Goal: Check status: Check status

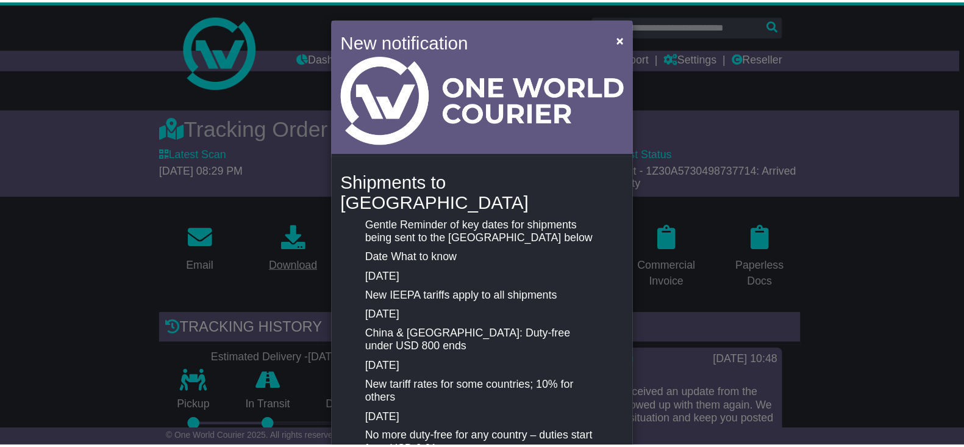
scroll to position [262, 0]
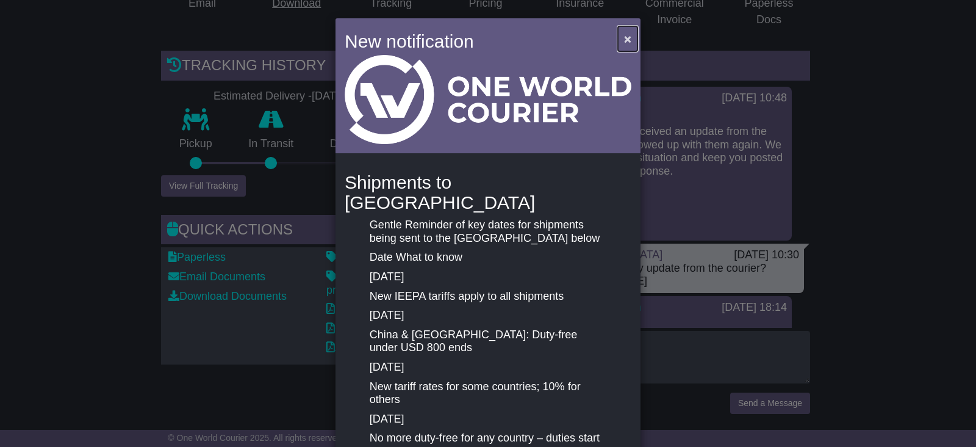
click at [624, 39] on span "×" at bounding box center [627, 39] width 7 height 14
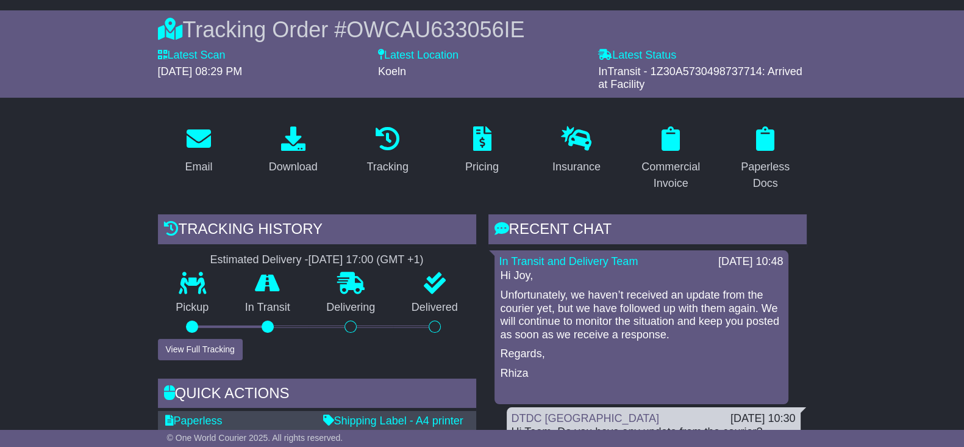
scroll to position [0, 0]
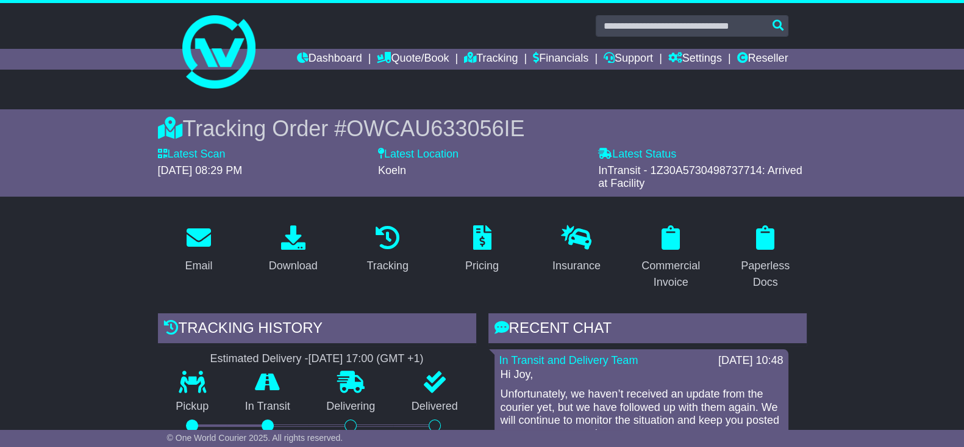
click at [465, 129] on span "OWCAU633056IE" at bounding box center [435, 128] width 178 height 25
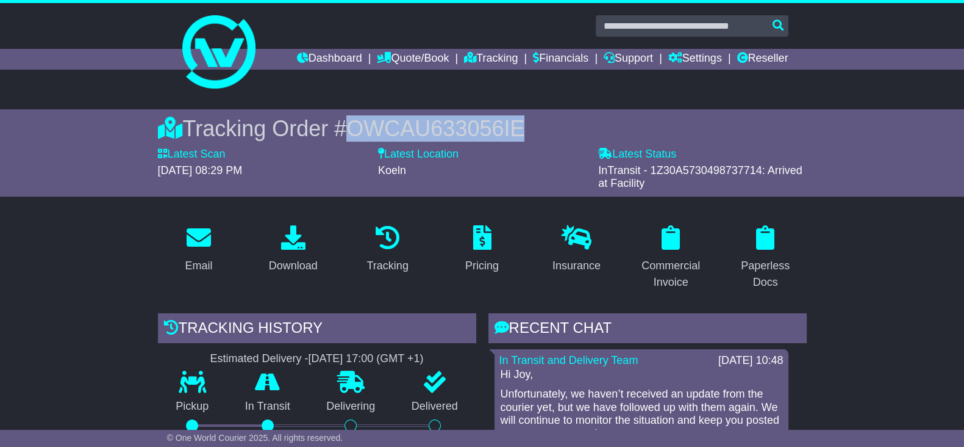
click at [465, 129] on span "OWCAU633056IE" at bounding box center [435, 128] width 178 height 25
copy span "OWCAU633056IE"
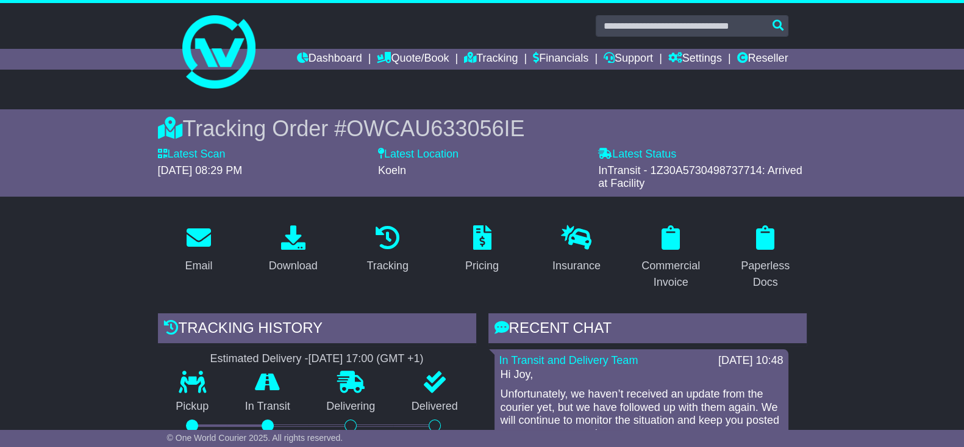
drag, startPoint x: 7, startPoint y: 270, endPoint x: 240, endPoint y: 240, distance: 234.3
drag, startPoint x: 64, startPoint y: 238, endPoint x: 202, endPoint y: 273, distance: 142.2
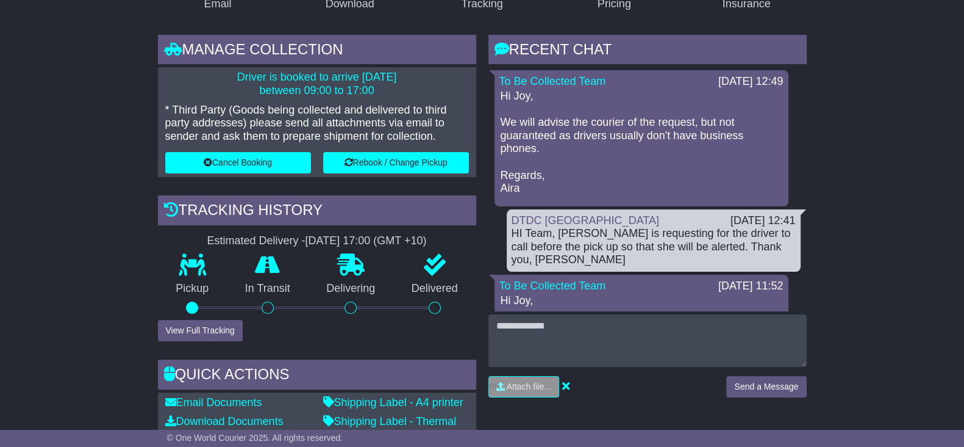
scroll to position [152, 0]
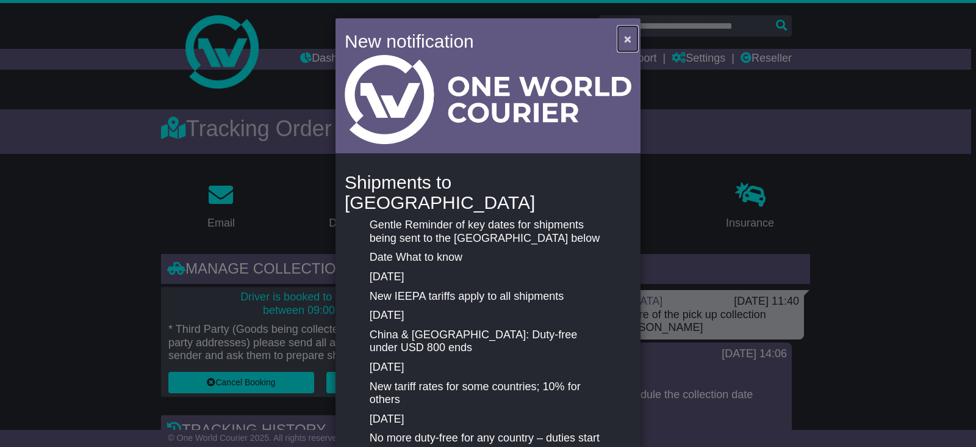
click at [628, 35] on span "×" at bounding box center [627, 39] width 7 height 14
click at [85, 216] on div "New notification × Shipments to the United States Gentle Reminder of key dates …" at bounding box center [488, 223] width 976 height 447
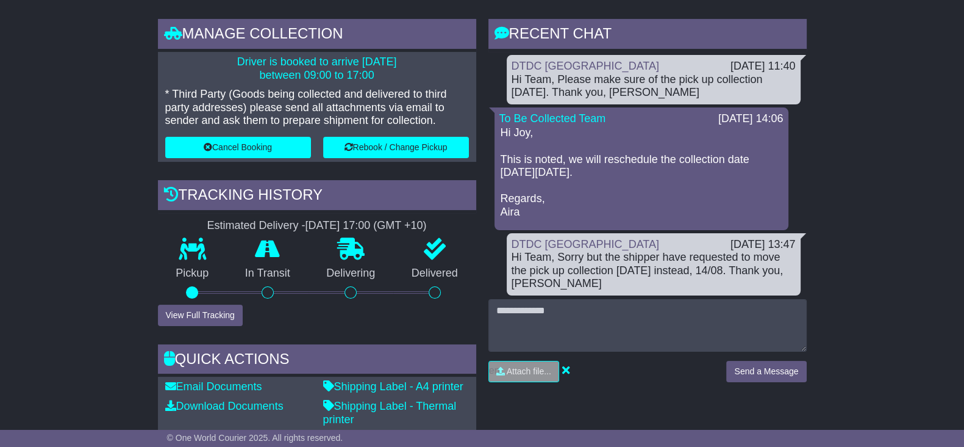
scroll to position [229, 0]
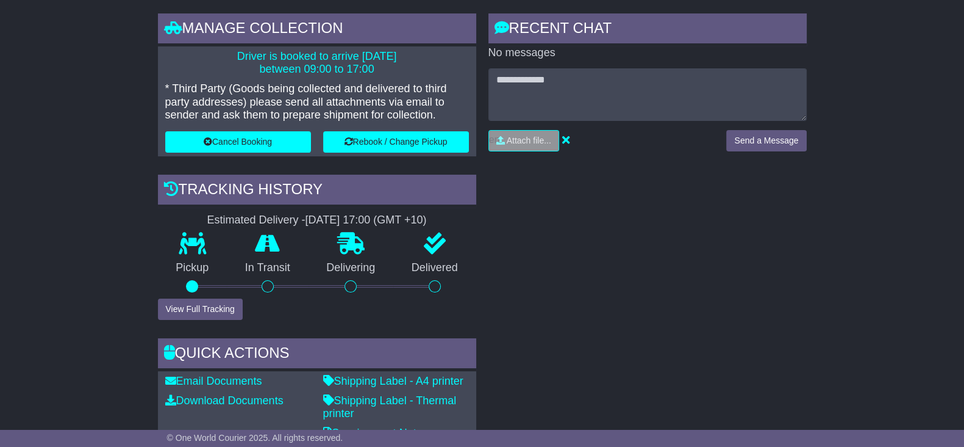
scroll to position [98, 0]
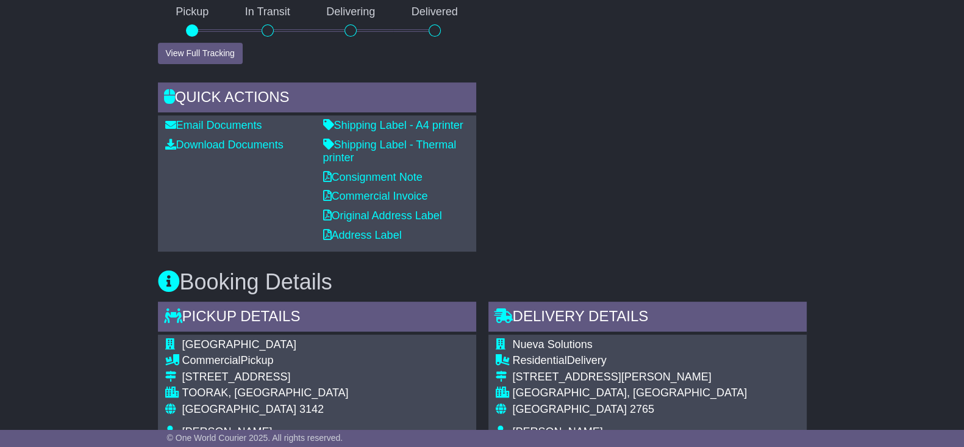
scroll to position [708, 0]
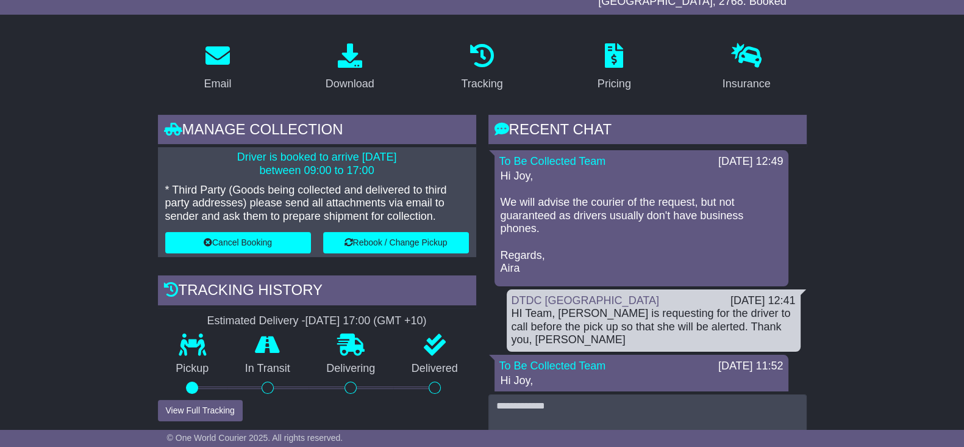
scroll to position [229, 0]
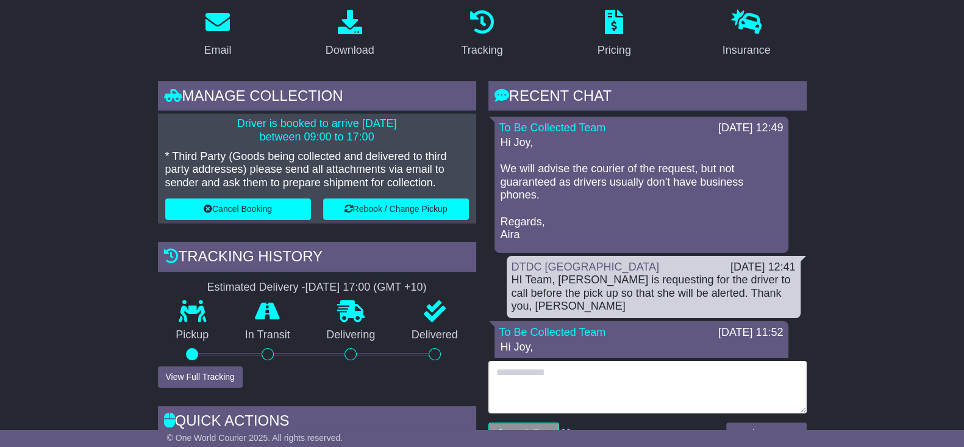
click at [558, 370] on textarea at bounding box center [648, 387] width 318 height 52
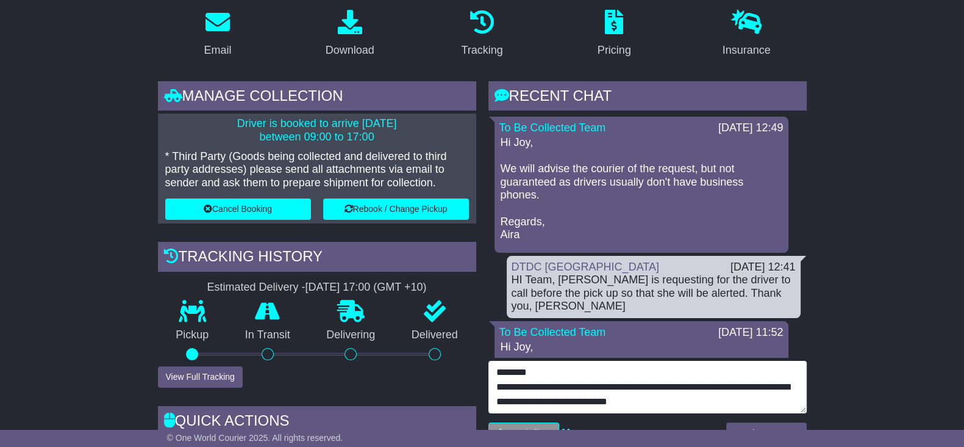
paste textarea "**********"
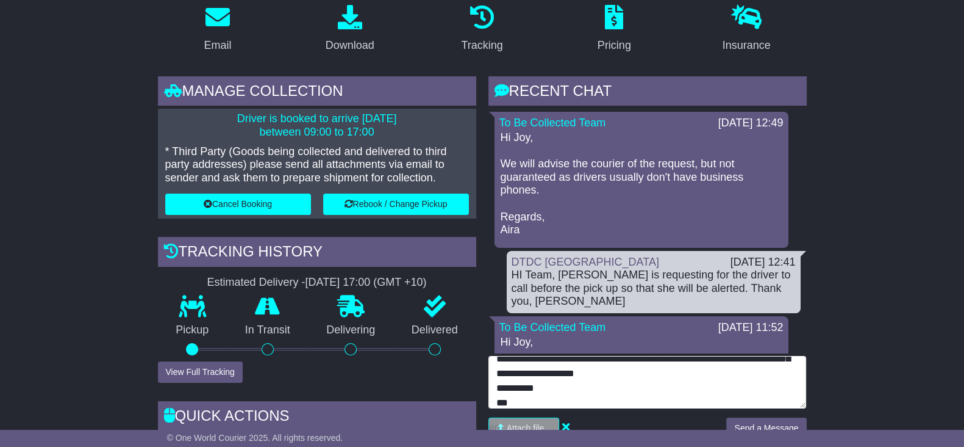
scroll to position [304, 0]
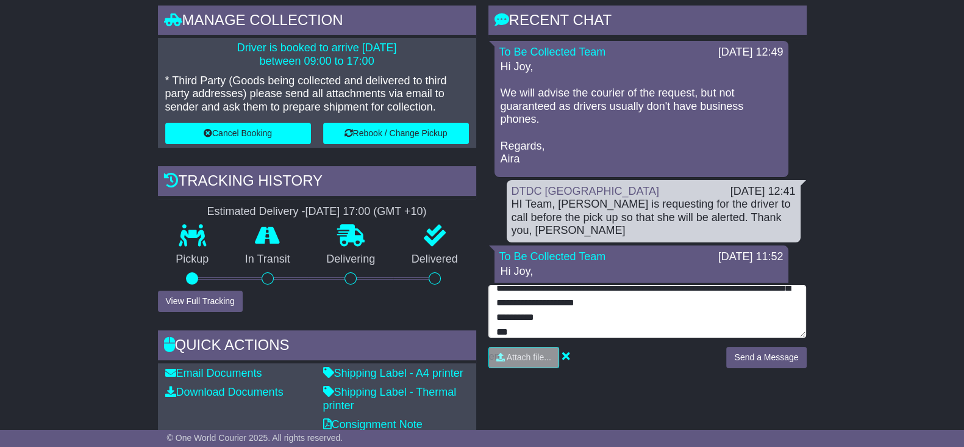
type textarea "**********"
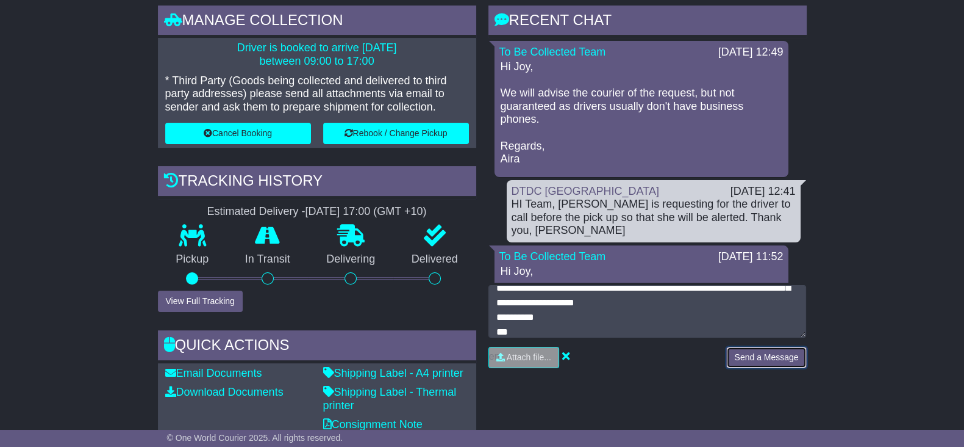
click at [775, 346] on button "Send a Message" at bounding box center [766, 356] width 80 height 21
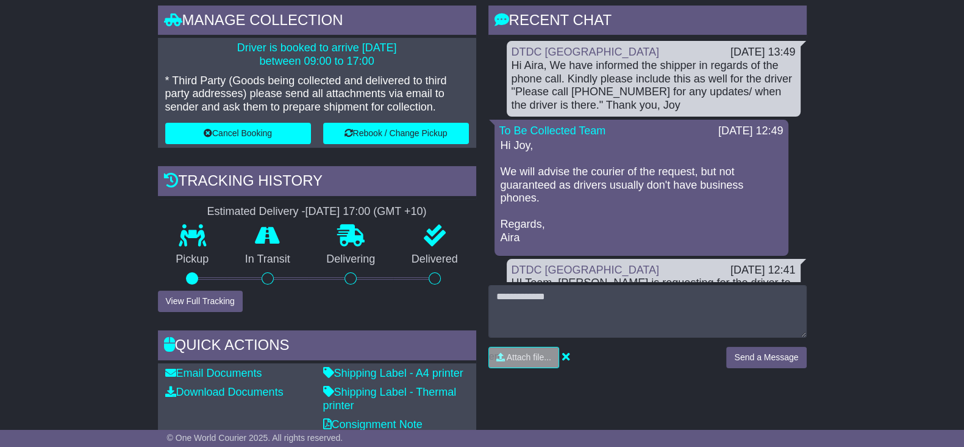
drag, startPoint x: 57, startPoint y: 158, endPoint x: 57, endPoint y: 65, distance: 93.3
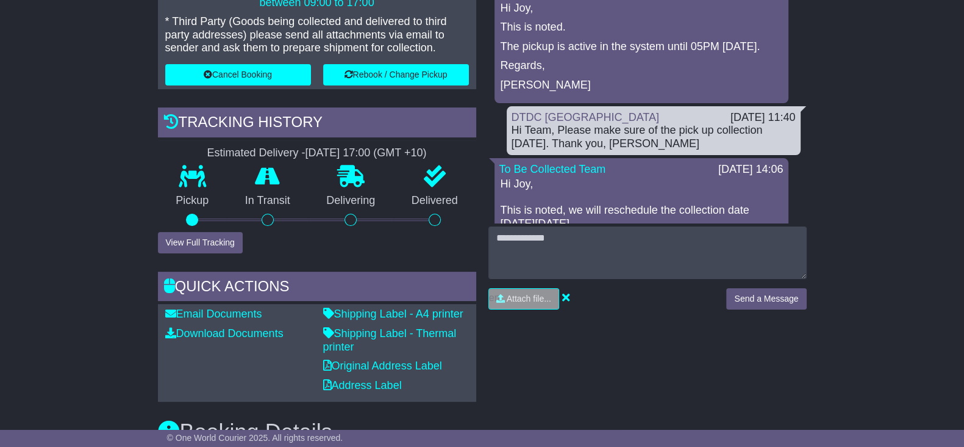
scroll to position [151, 0]
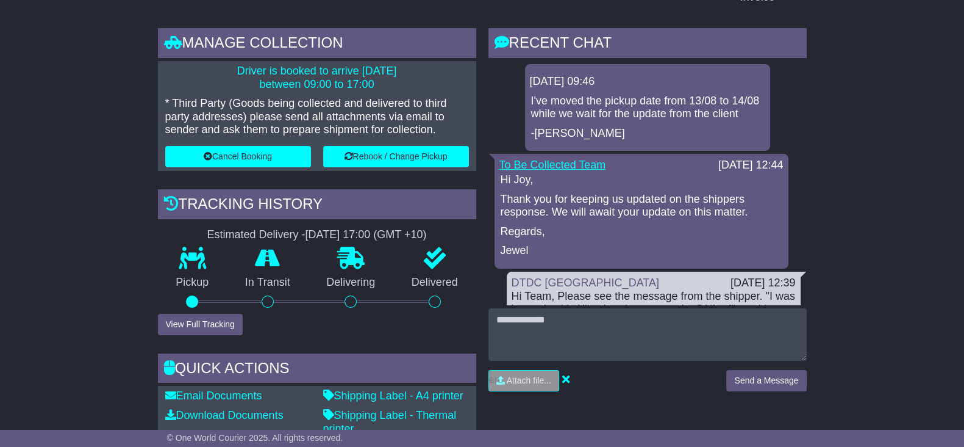
scroll to position [229, 0]
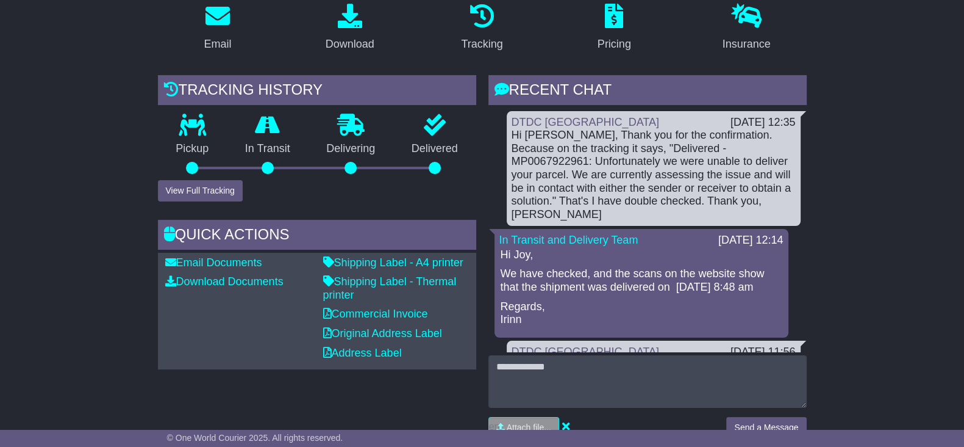
scroll to position [152, 0]
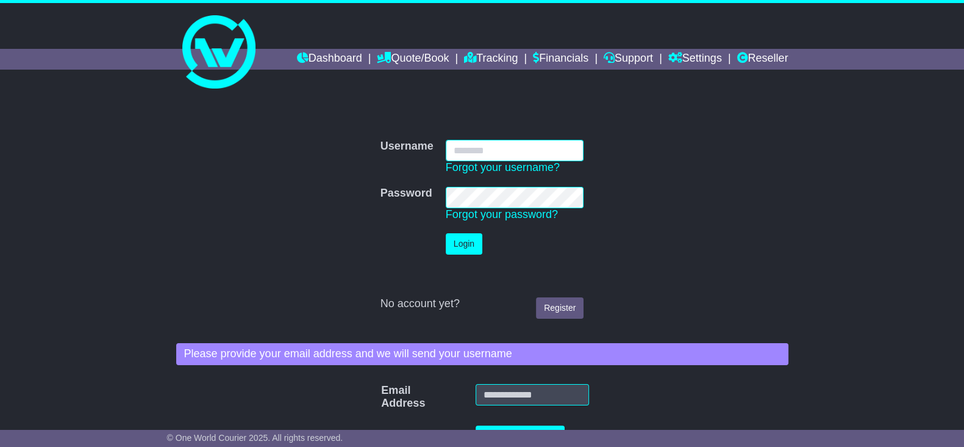
click at [514, 148] on input "Username" at bounding box center [515, 150] width 138 height 21
type input "**********"
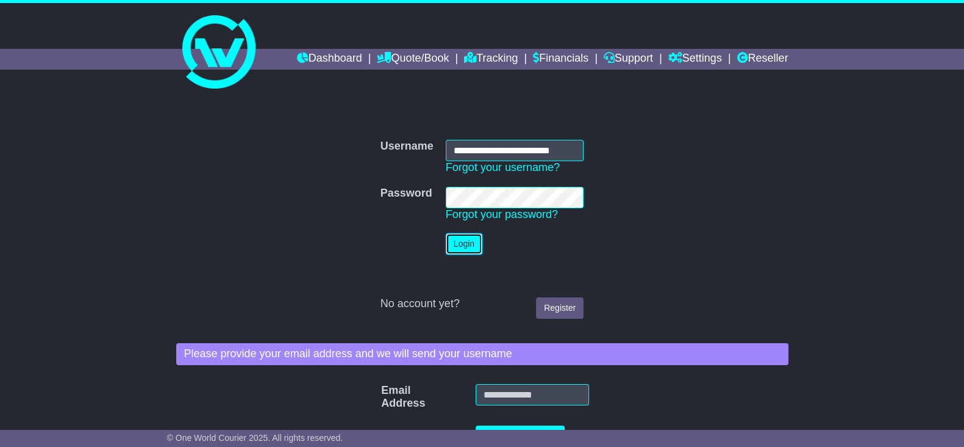
click at [461, 246] on button "Login" at bounding box center [464, 243] width 37 height 21
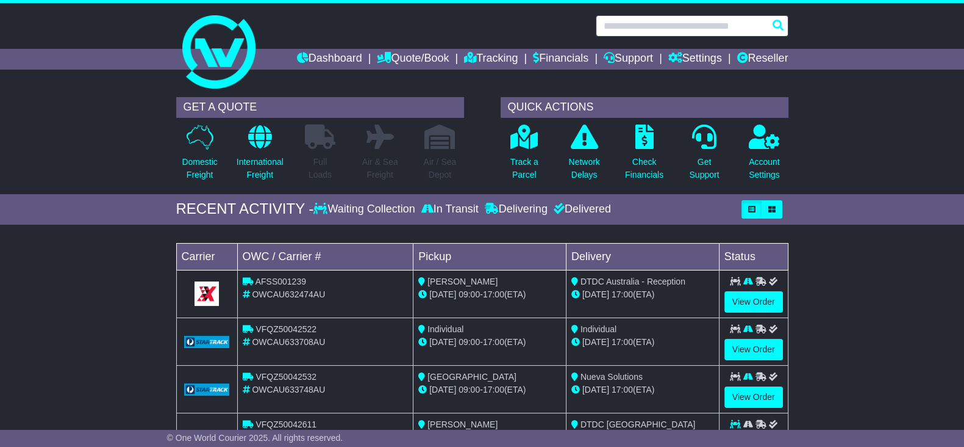
click at [671, 25] on input "text" at bounding box center [692, 25] width 193 height 21
paste input "**********"
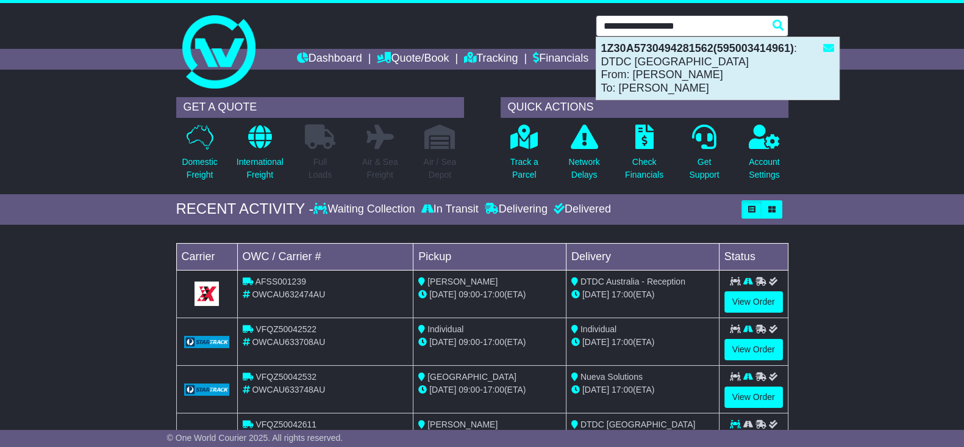
click at [738, 74] on div "1Z30A5730494281562(595003414961) : DTDC [GEOGRAPHIC_DATA] From: [PERSON_NAME] T…" at bounding box center [718, 68] width 243 height 62
type input "**********"
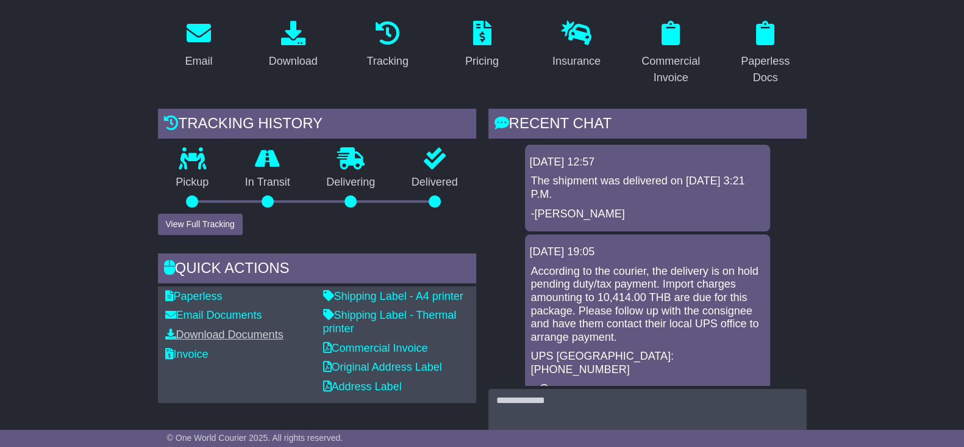
scroll to position [229, 0]
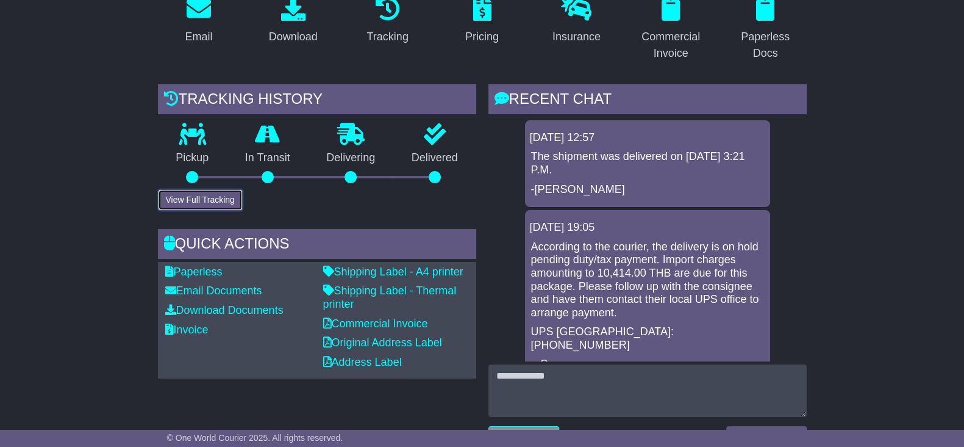
click at [218, 196] on button "View Full Tracking" at bounding box center [200, 199] width 85 height 21
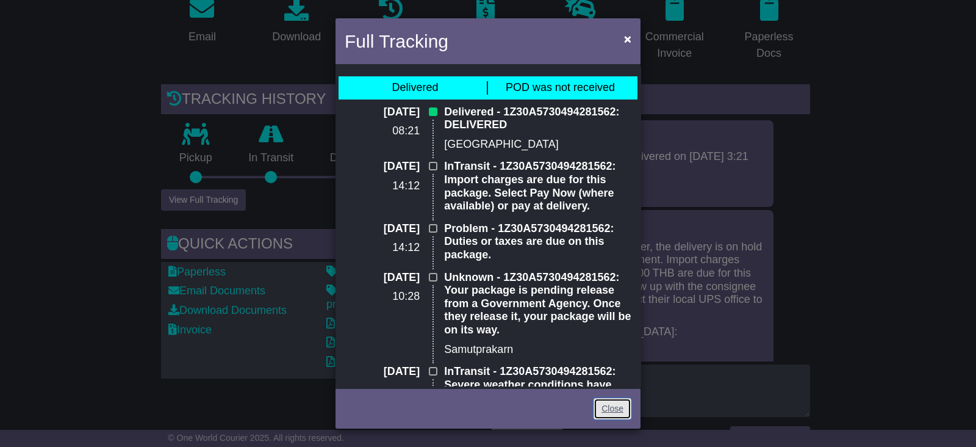
click at [615, 407] on link "Close" at bounding box center [613, 408] width 38 height 21
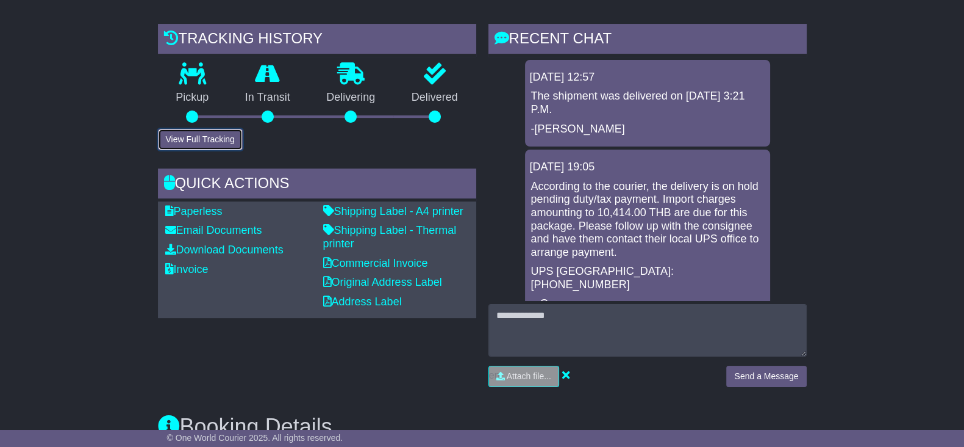
scroll to position [76, 0]
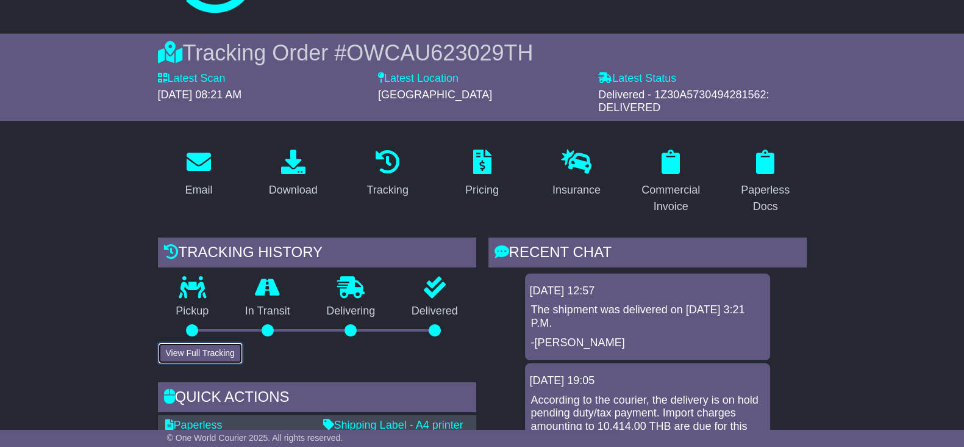
click at [220, 356] on button "View Full Tracking" at bounding box center [200, 352] width 85 height 21
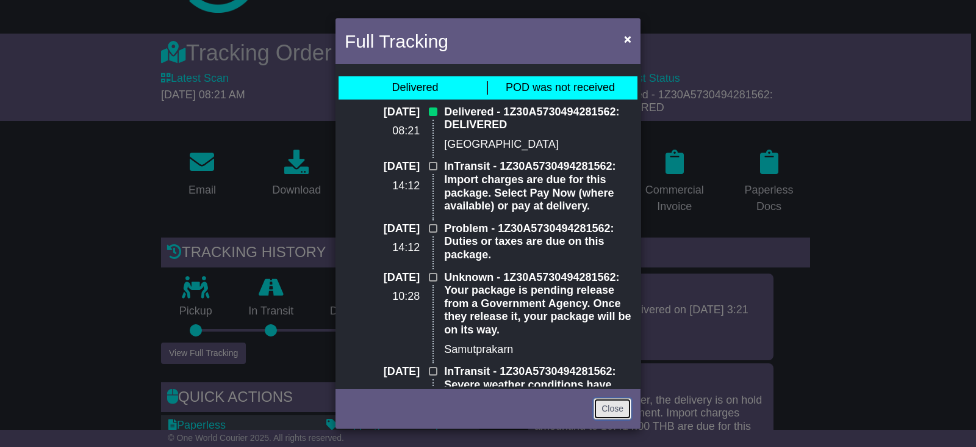
click at [608, 409] on link "Close" at bounding box center [613, 408] width 38 height 21
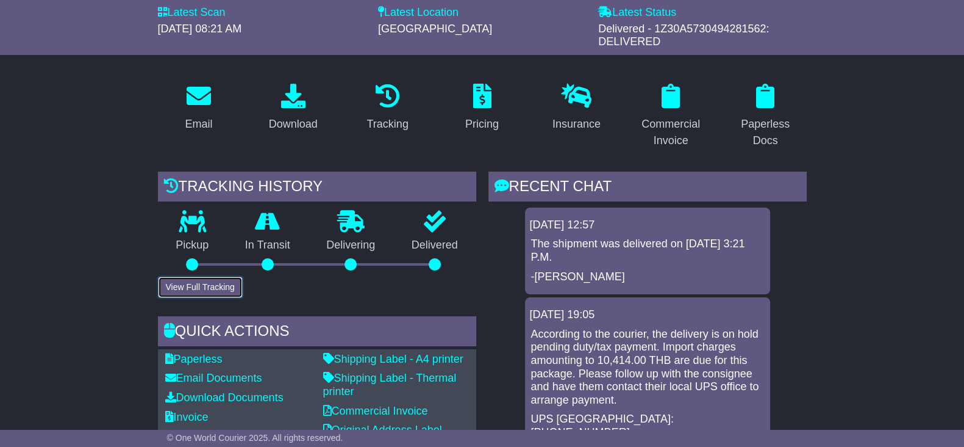
scroll to position [229, 0]
